Goal: Task Accomplishment & Management: Manage account settings

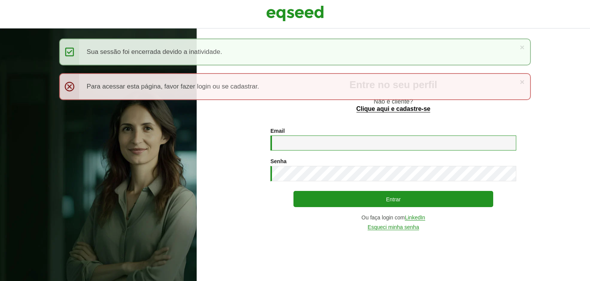
drag, startPoint x: 310, startPoint y: 147, endPoint x: 92, endPoint y: 32, distance: 246.9
click at [309, 148] on input "Email *" at bounding box center [394, 142] width 246 height 15
click at [289, 143] on input "Email *" at bounding box center [394, 142] width 246 height 15
click at [334, 147] on input "Email *" at bounding box center [394, 142] width 246 height 15
type input "**********"
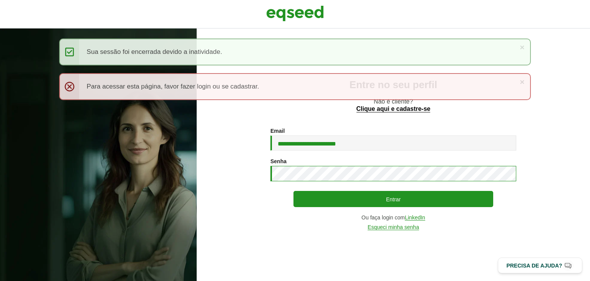
click at [294, 191] on button "Entrar" at bounding box center [394, 199] width 200 height 16
